Goal: Task Accomplishment & Management: Manage account settings

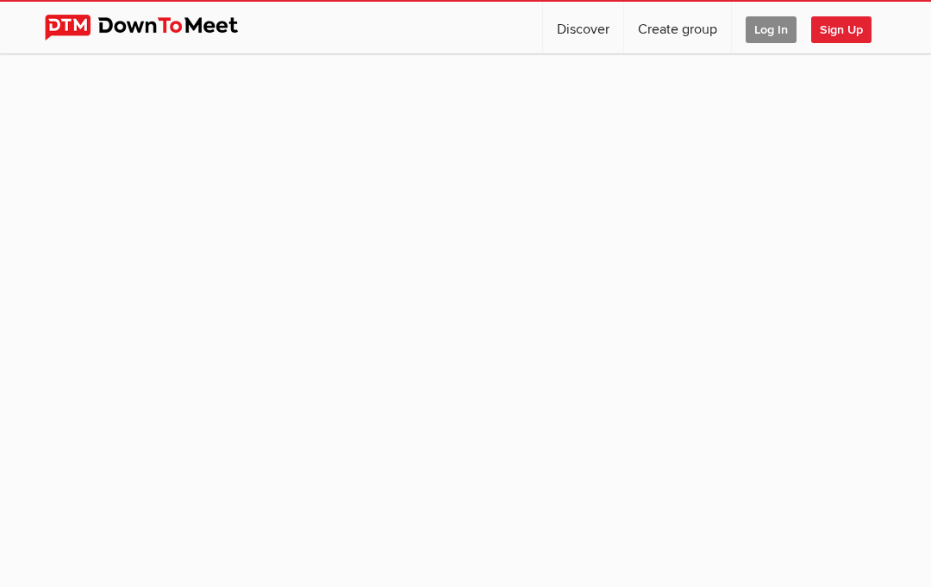
click at [781, 38] on span "Log In" at bounding box center [771, 29] width 51 height 27
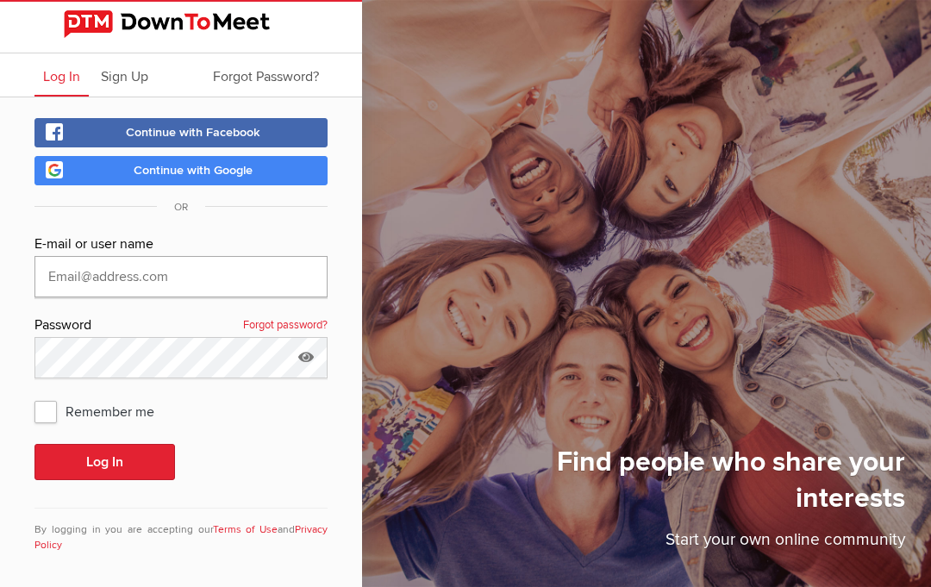
click at [96, 287] on input "text" at bounding box center [180, 276] width 293 height 41
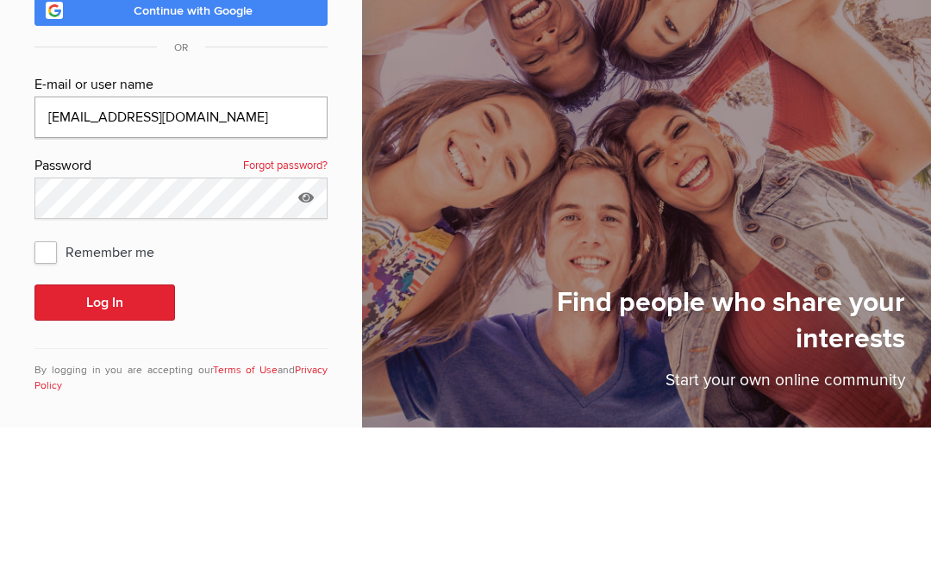
type input "[EMAIL_ADDRESS][DOMAIN_NAME]"
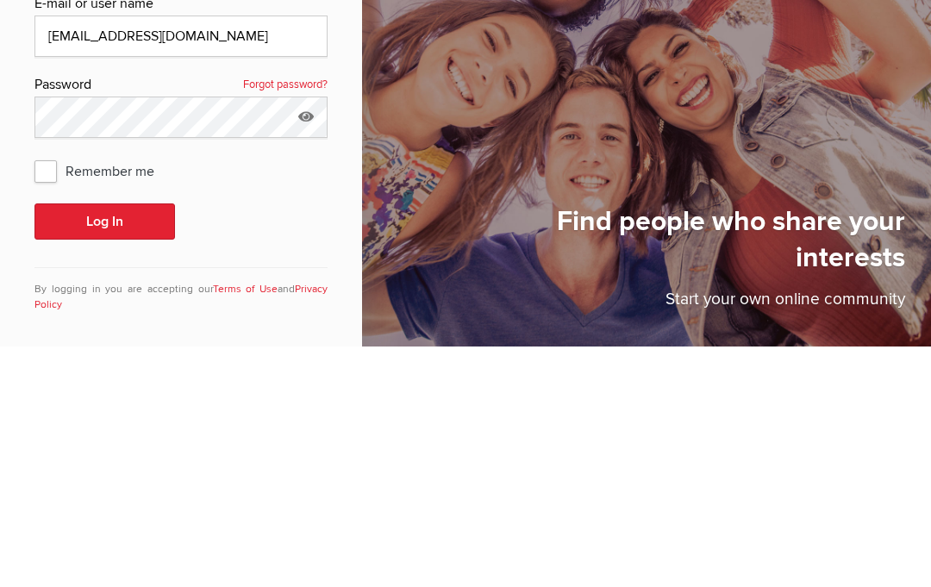
click at [124, 444] on button "Log In" at bounding box center [104, 462] width 141 height 36
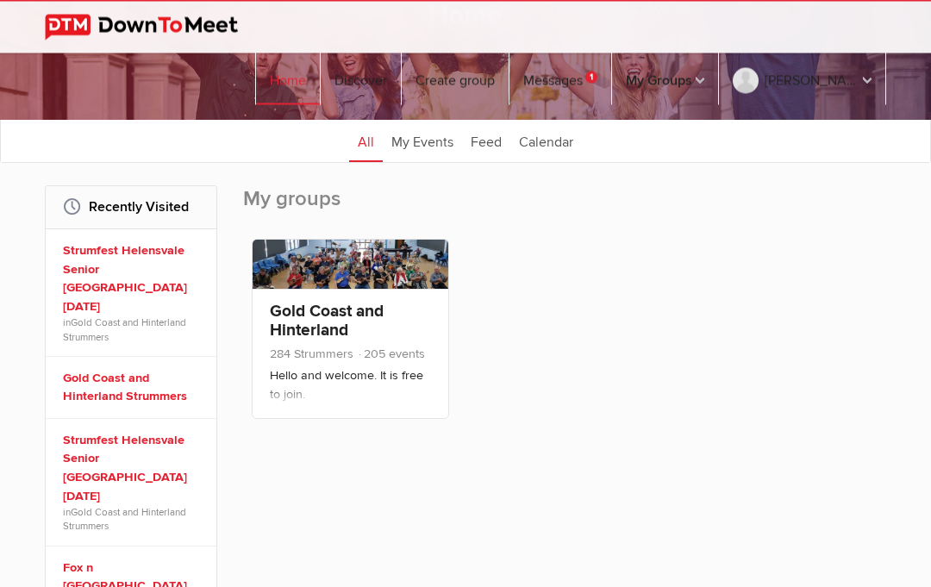
scroll to position [117, 0]
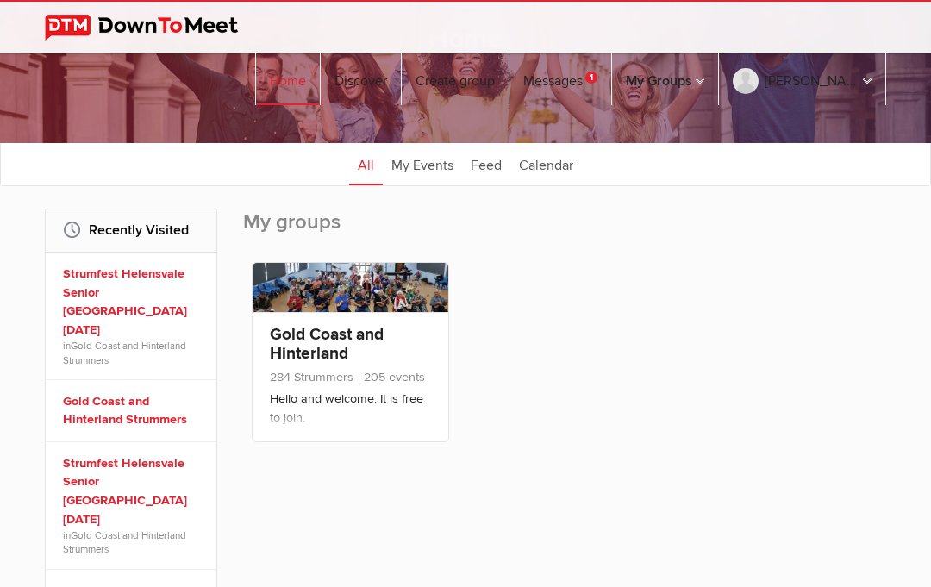
click at [340, 325] on link "Gold Coast and Hinterland Strummers" at bounding box center [327, 353] width 114 height 59
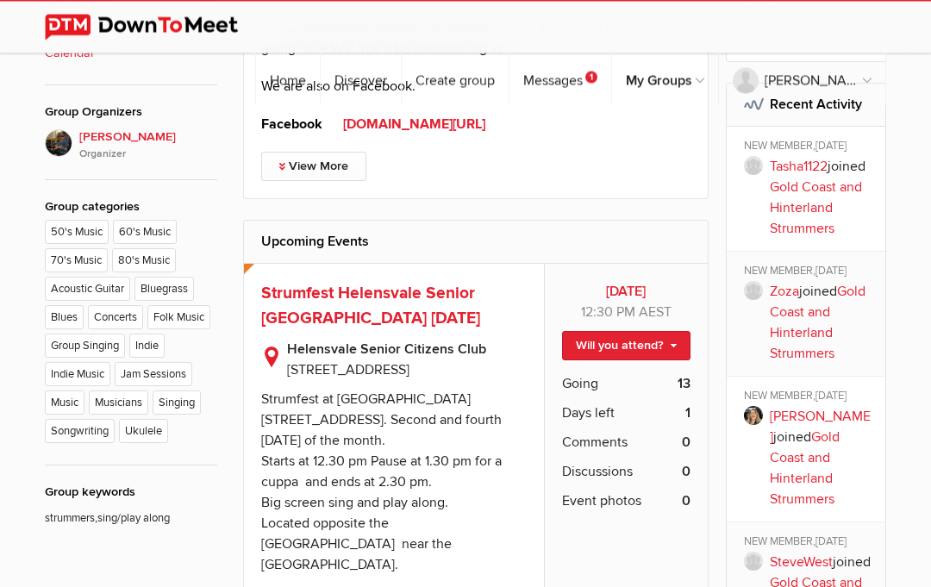
scroll to position [748, 0]
click at [581, 379] on span "Going" at bounding box center [580, 383] width 36 height 21
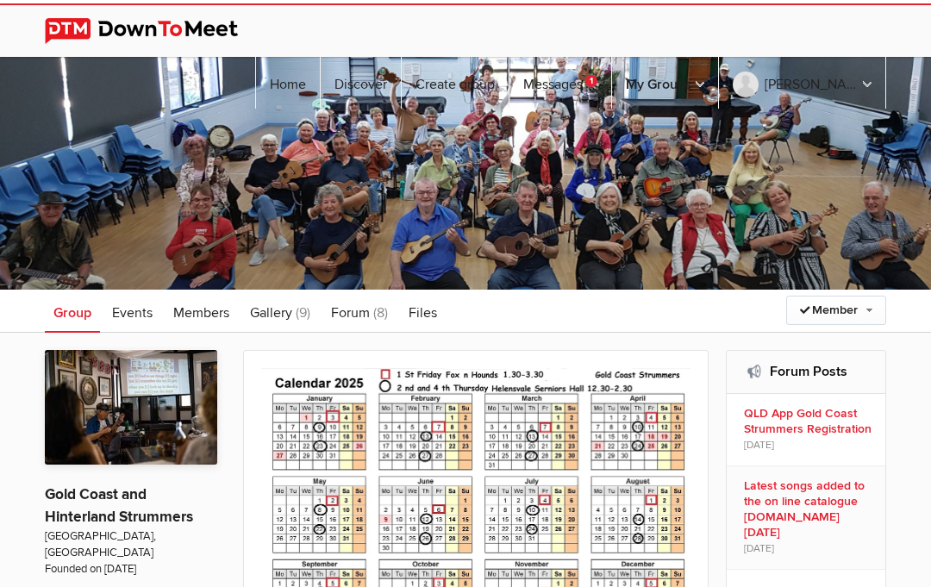
scroll to position [826, 0]
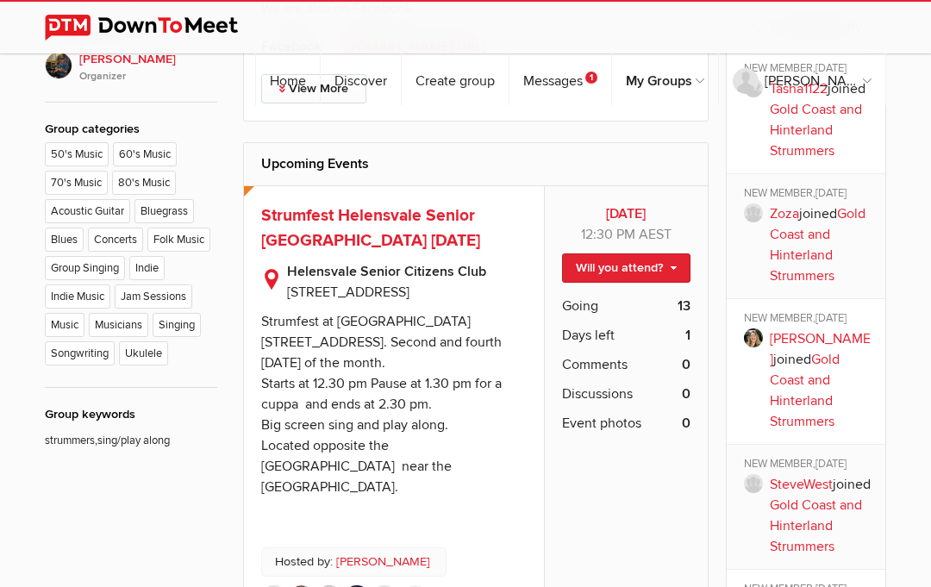
click at [681, 270] on link "Will you attend?" at bounding box center [626, 267] width 128 height 29
click at [594, 300] on link "I'm going" at bounding box center [612, 305] width 155 height 26
click at [582, 312] on span "Going" at bounding box center [580, 306] width 36 height 21
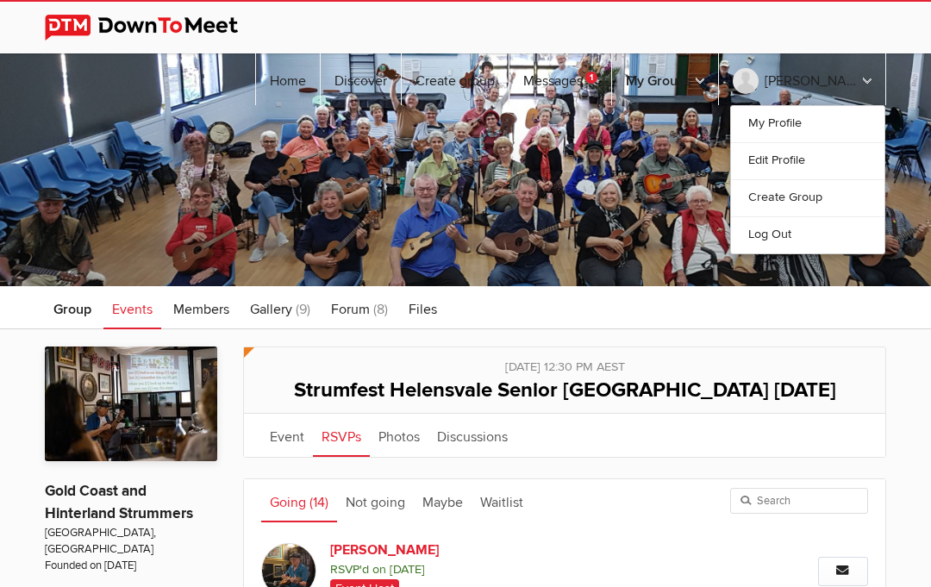
click at [773, 216] on link "Log Out" at bounding box center [807, 234] width 153 height 37
